Goal: Task Accomplishment & Management: Manage account settings

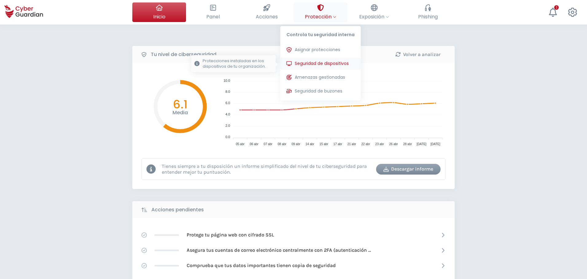
click at [316, 67] on span "Seguridad de dispositivos" at bounding box center [322, 63] width 54 height 6
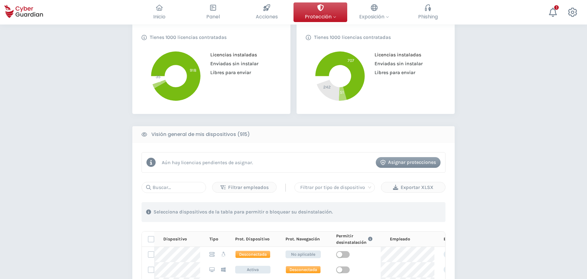
scroll to position [153, 0]
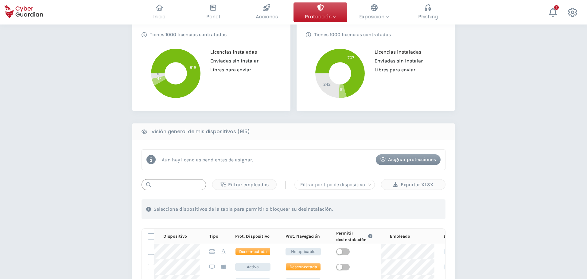
click at [172, 186] on input "text" at bounding box center [173, 184] width 64 height 11
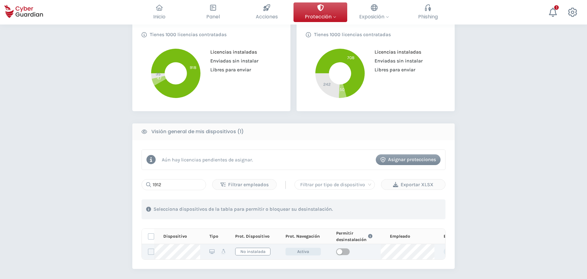
click at [267, 253] on span "No instalada" at bounding box center [252, 252] width 35 height 8
click at [343, 145] on div "Aún hay licencias pendientes de asignar. Asignar protecciones 1912 Filtrar empl…" at bounding box center [293, 205] width 322 height 129
click at [167, 187] on input "1912" at bounding box center [173, 184] width 64 height 11
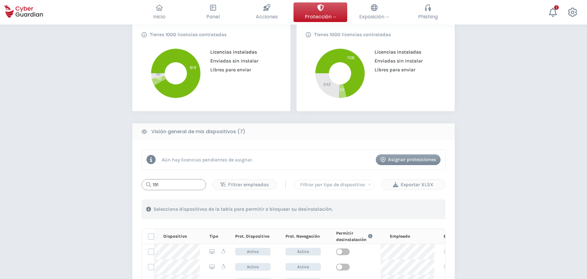
type input "1912"
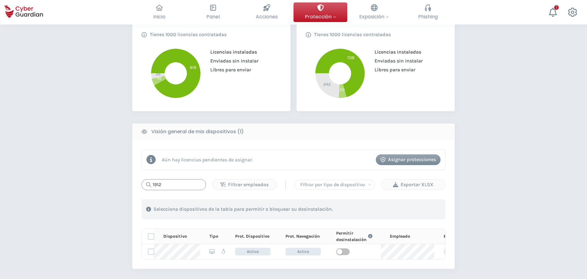
drag, startPoint x: 187, startPoint y: 182, endPoint x: 148, endPoint y: 179, distance: 39.4
click at [148, 179] on div "1912" at bounding box center [173, 184] width 64 height 11
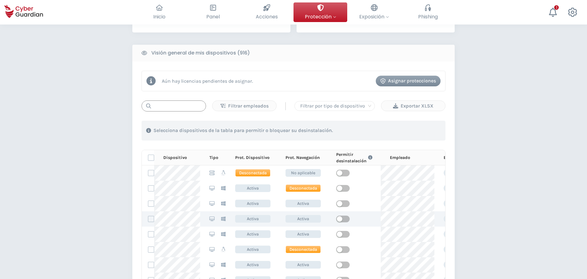
scroll to position [245, 0]
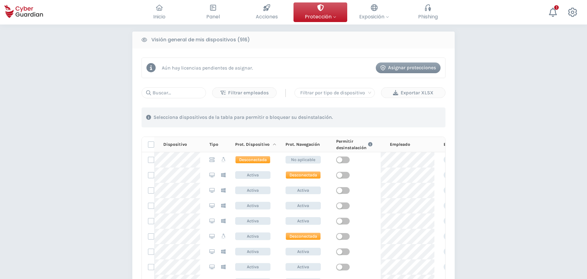
click at [251, 144] on div "Prot. Dispositivo" at bounding box center [255, 144] width 41 height 6
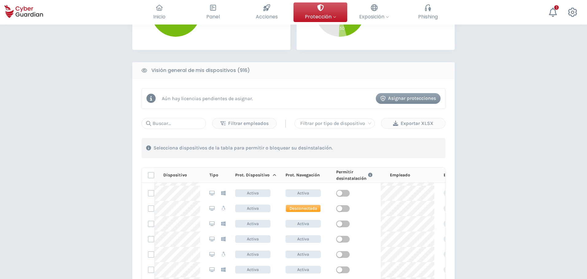
scroll to position [0, 0]
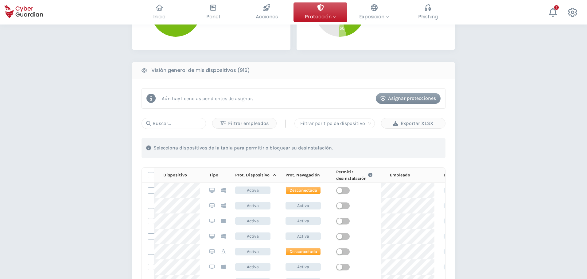
click at [272, 175] on icon at bounding box center [274, 175] width 4 height 4
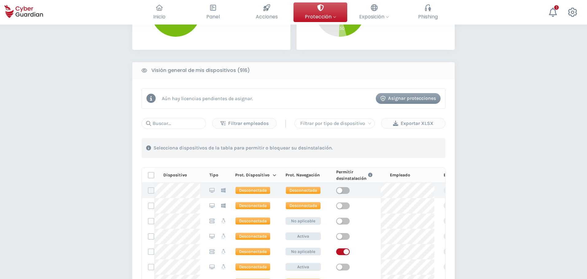
scroll to position [184, 0]
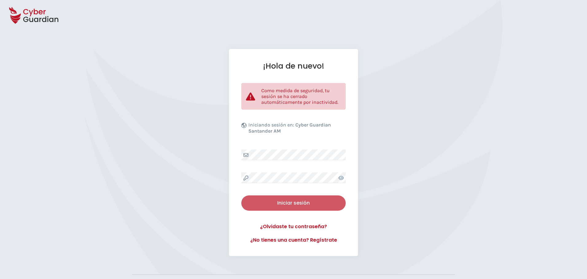
click at [311, 206] on div "Iniciar sesión" at bounding box center [293, 203] width 95 height 7
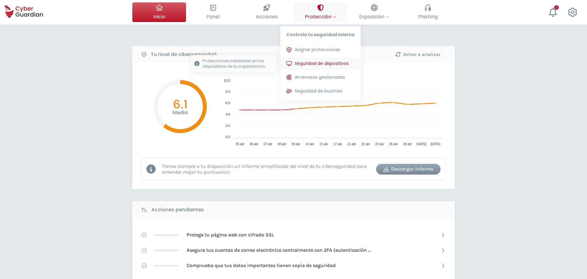
click at [315, 60] on button "Seguridad de dispositivos Protecciones instaladas en los dispositivos de tu org…" at bounding box center [320, 64] width 80 height 12
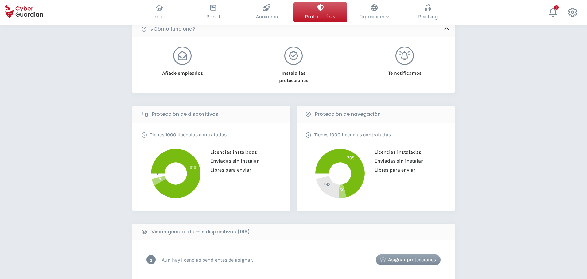
scroll to position [123, 0]
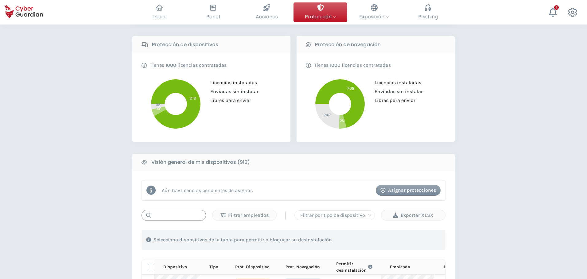
click at [165, 214] on input "text" at bounding box center [173, 215] width 64 height 11
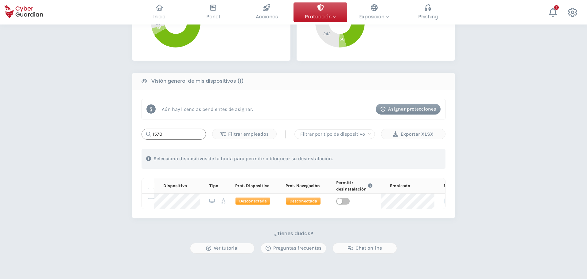
scroll to position [215, 0]
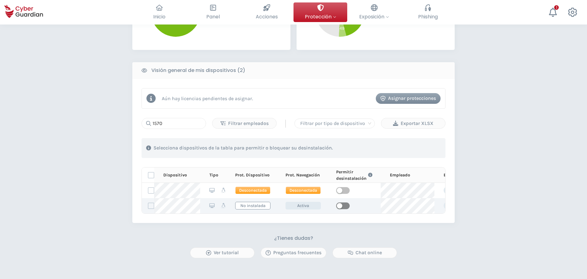
click at [344, 204] on span "button" at bounding box center [342, 206] width 13 height 7
click at [341, 205] on span "button" at bounding box center [342, 206] width 13 height 7
click at [343, 207] on span "button" at bounding box center [342, 206] width 13 height 7
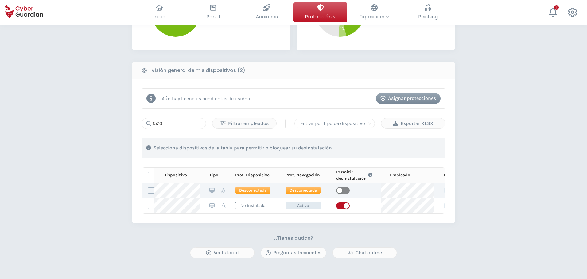
click at [341, 191] on button "button" at bounding box center [342, 190] width 13 height 7
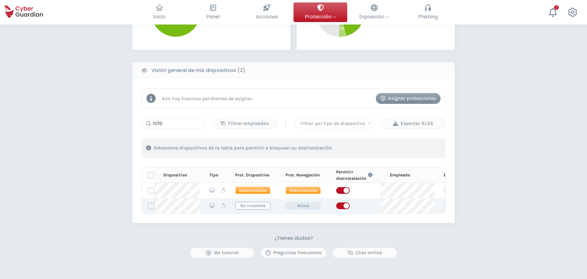
click at [340, 207] on span "button" at bounding box center [342, 206] width 13 height 7
click at [342, 207] on span "button" at bounding box center [342, 206] width 13 height 7
click at [337, 206] on span "button" at bounding box center [342, 206] width 13 height 7
click at [344, 206] on span "button" at bounding box center [342, 206] width 13 height 7
click at [164, 122] on input "1570" at bounding box center [173, 123] width 64 height 11
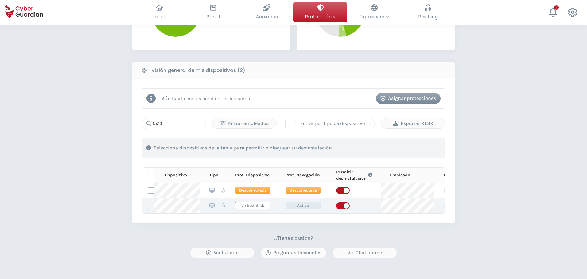
click at [341, 206] on span "button" at bounding box center [342, 206] width 13 height 7
click at [345, 208] on span "button" at bounding box center [342, 206] width 13 height 7
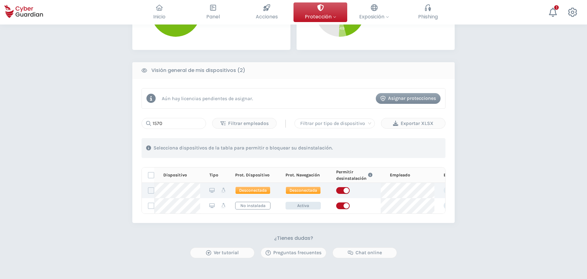
click at [340, 193] on span "button" at bounding box center [342, 190] width 13 height 7
click at [343, 193] on span "button" at bounding box center [342, 190] width 13 height 7
drag, startPoint x: 164, startPoint y: 124, endPoint x: 123, endPoint y: 116, distance: 41.9
click at [123, 116] on div "PROTECCIÓN > Seguridad de dispositivos ¿Cómo funciona? Añade empleados Instala …" at bounding box center [293, 82] width 587 height 545
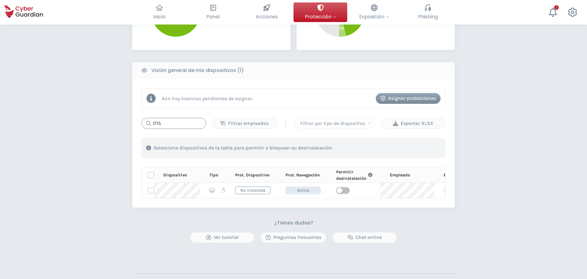
click at [175, 127] on input "1715" at bounding box center [173, 123] width 64 height 11
click at [349, 188] on td at bounding box center [354, 190] width 54 height 15
click at [345, 191] on span "button" at bounding box center [342, 190] width 13 height 7
click at [172, 123] on input "1715" at bounding box center [173, 123] width 64 height 11
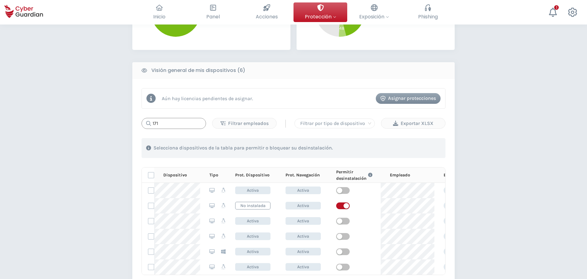
type input "1715"
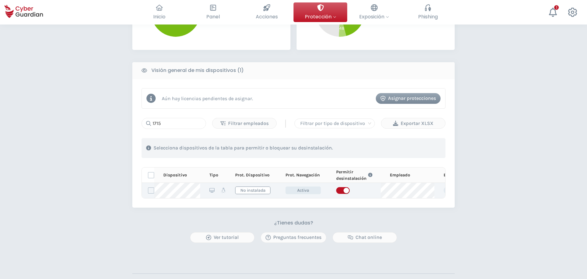
click at [341, 189] on span "button" at bounding box center [342, 190] width 13 height 7
click at [341, 190] on button "button" at bounding box center [342, 190] width 13 height 7
click at [337, 190] on span "button" at bounding box center [342, 190] width 13 height 7
